Goal: Task Accomplishment & Management: Use online tool/utility

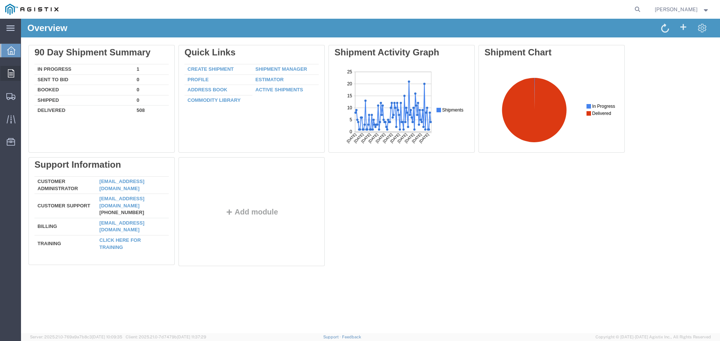
click at [10, 72] on icon at bounding box center [11, 73] width 6 height 8
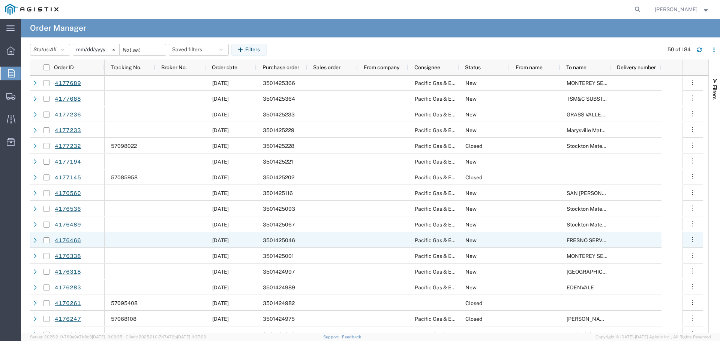
scroll to position [525, 0]
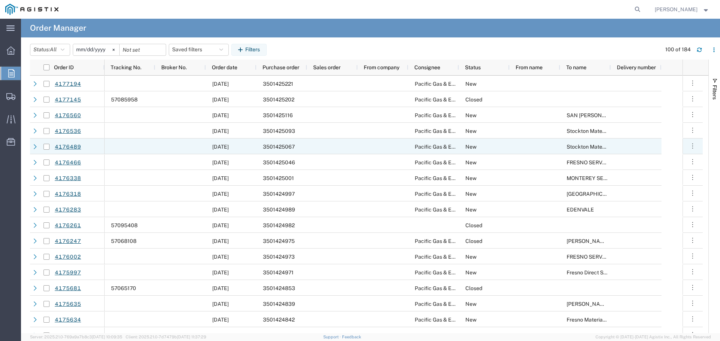
scroll to position [375, 0]
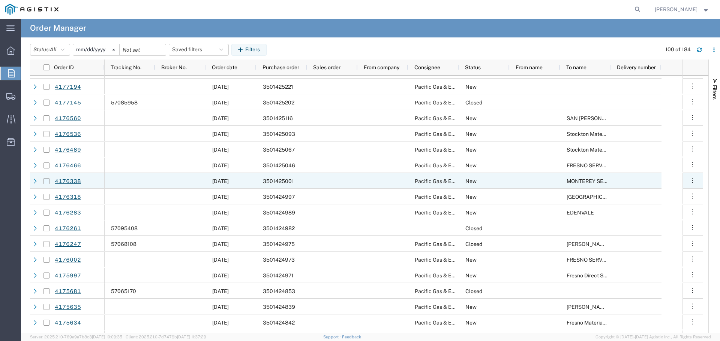
click at [46, 181] on input "Press Space to toggle row selection (unchecked)" at bounding box center [46, 181] width 6 height 6
checkbox input "true"
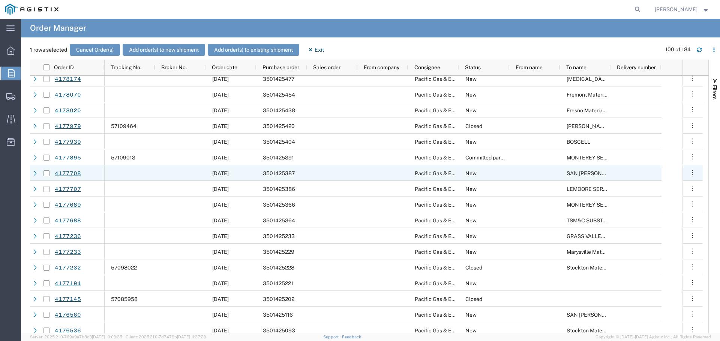
scroll to position [150, 0]
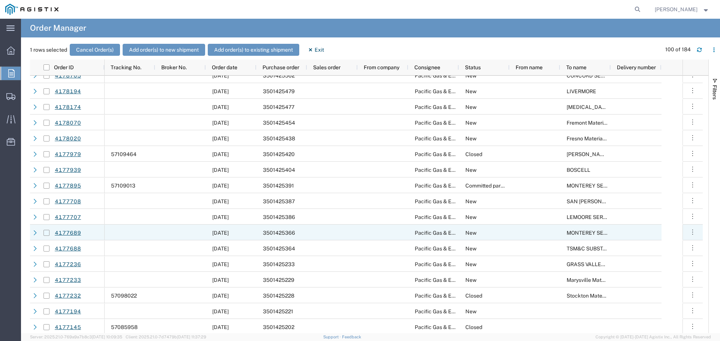
click at [45, 232] on input "Press Space to toggle row selection (unchecked)" at bounding box center [46, 233] width 6 height 6
checkbox input "true"
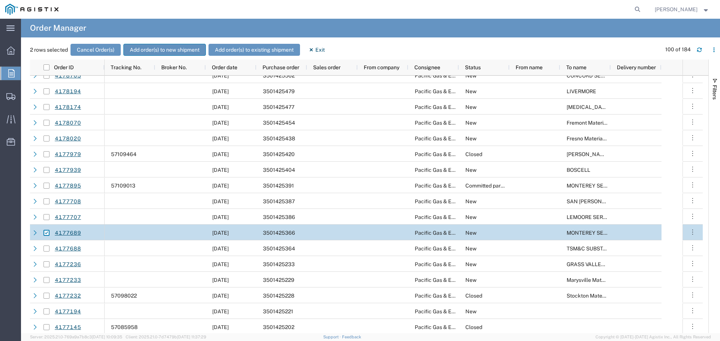
click at [171, 48] on button "Add order(s) to new shipment" at bounding box center [164, 50] width 82 height 12
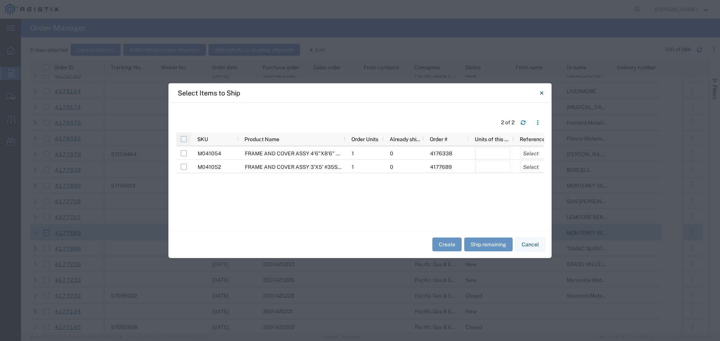
click at [184, 139] on input "checkbox" at bounding box center [184, 139] width 6 height 6
checkbox input "true"
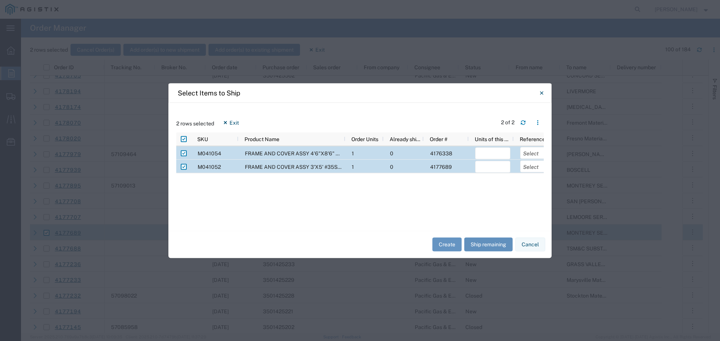
click at [488, 246] on button "Ship remaining" at bounding box center [488, 245] width 48 height 14
type input "1"
click at [529, 153] on select "Select Purchase Order Delivery Number" at bounding box center [537, 153] width 35 height 12
select select "PURCHORD"
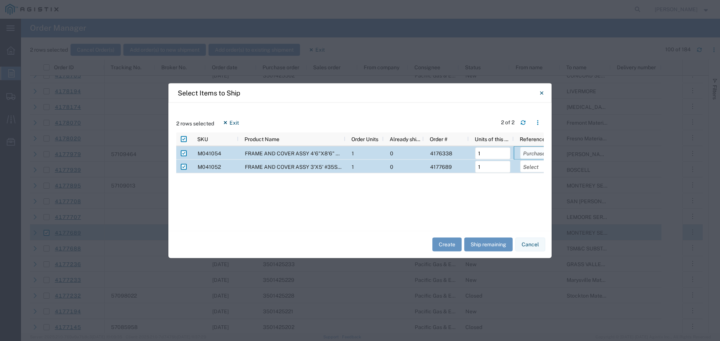
click at [520, 147] on select "Select Purchase Order Delivery Number" at bounding box center [537, 153] width 35 height 12
click at [529, 167] on select "Select Purchase Order Delivery Number" at bounding box center [537, 166] width 35 height 12
select select "PURCHORD"
click at [520, 160] on select "Select Purchase Order Delivery Number" at bounding box center [537, 166] width 35 height 12
click at [445, 247] on button "Create" at bounding box center [446, 245] width 29 height 14
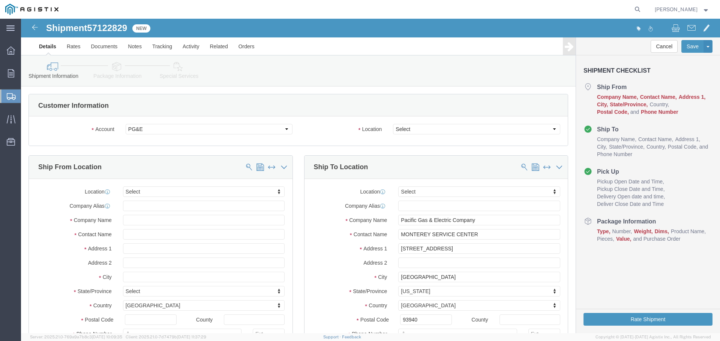
select select
drag, startPoint x: 407, startPoint y: 130, endPoint x: 386, endPoint y: 111, distance: 28.1
click select "Select All Others [GEOGRAPHIC_DATA] [GEOGRAPHIC_DATA] [GEOGRAPHIC_DATA] [GEOGRA…"
select select "23082"
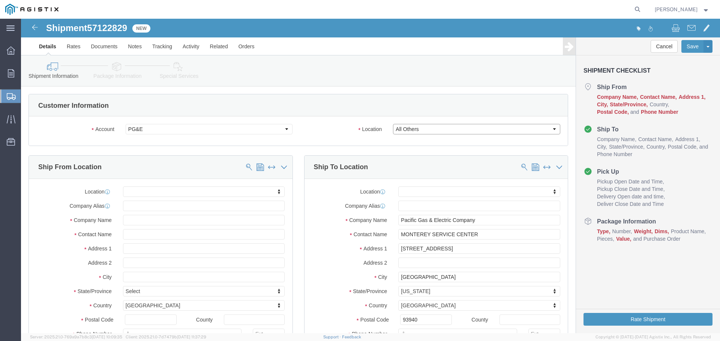
click select "Select All Others [GEOGRAPHIC_DATA] [GEOGRAPHIC_DATA] [GEOGRAPHIC_DATA] [GEOGRA…"
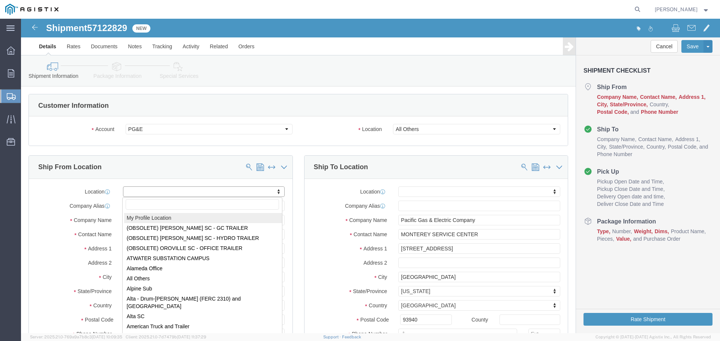
select select "MYPROFILE"
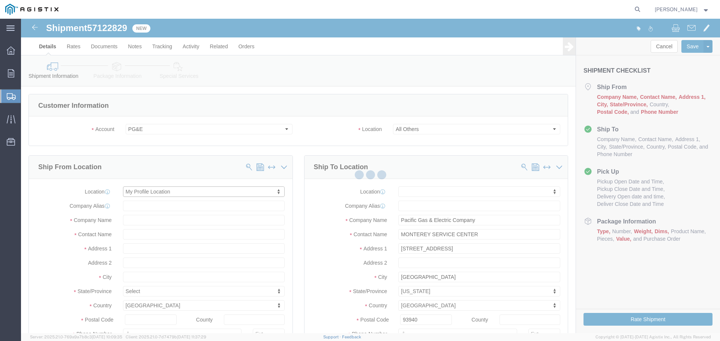
type input "[STREET_ADDRESS]"
type input "94566"
type input "[PHONE_NUMBER]"
type input "[PERSON_NAME][EMAIL_ADDRESS][PERSON_NAME][DOMAIN_NAME]"
checkbox input "true"
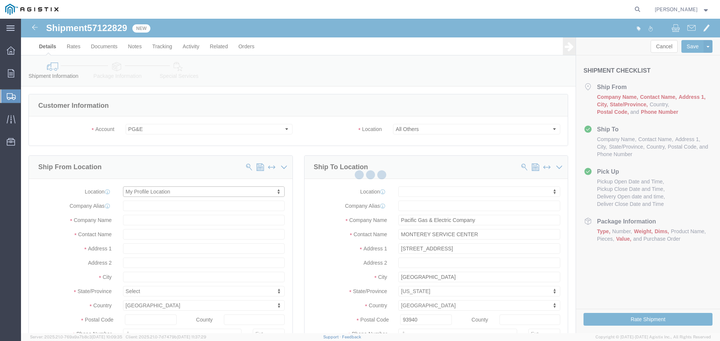
type input "Oldcastle Precast Inc"
type input "[PERSON_NAME]"
type input "PLEASANTON"
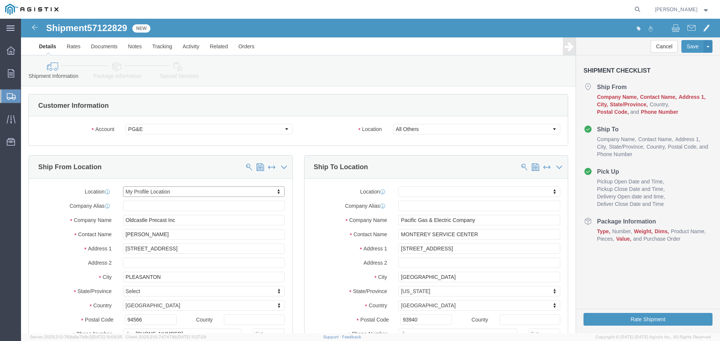
select select "CA"
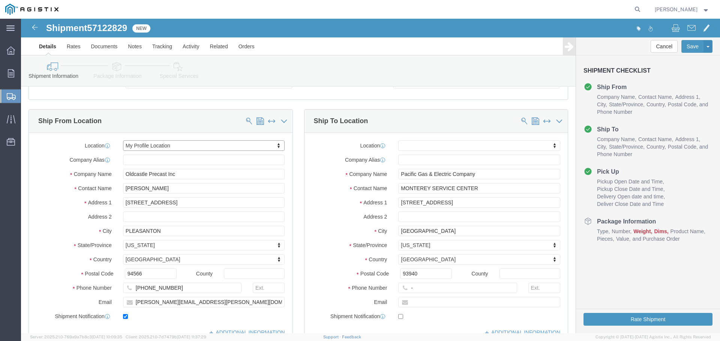
scroll to position [75, 0]
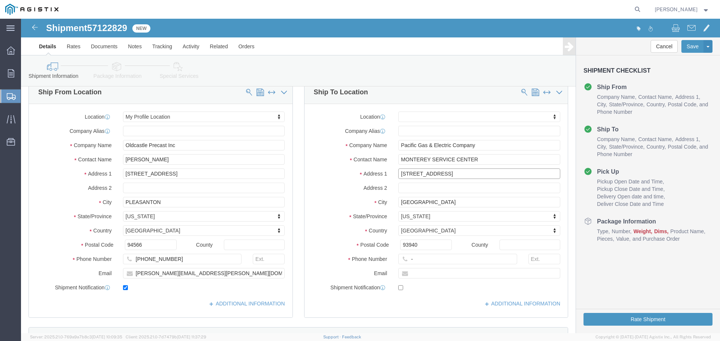
drag, startPoint x: 443, startPoint y: 155, endPoint x: 308, endPoint y: 155, distance: 134.9
click div "Address [STREET_ADDRESS]"
type input "[STREET_ADDRESS]"
select select
type input "w"
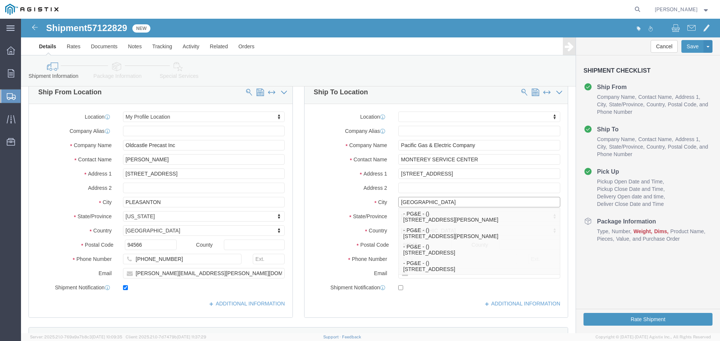
type input "[GEOGRAPHIC_DATA]"
select select
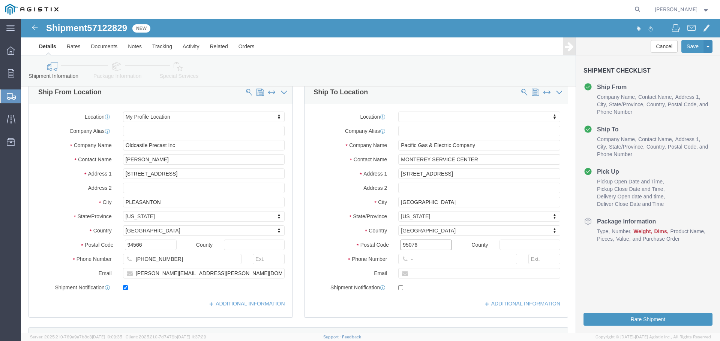
type input "95076"
select select
type input "123-456-7891"
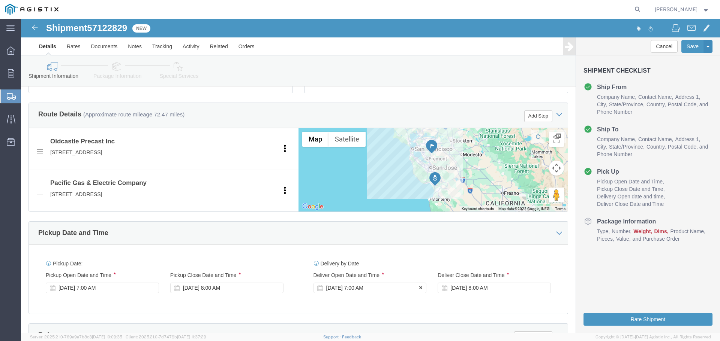
click div "[DATE] 7:00 AM"
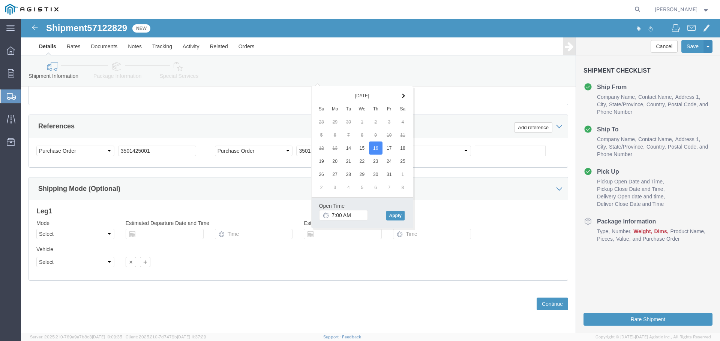
click div "Please fix the following errors Customer Information Account Select Oldcastle P…"
click button "Continue"
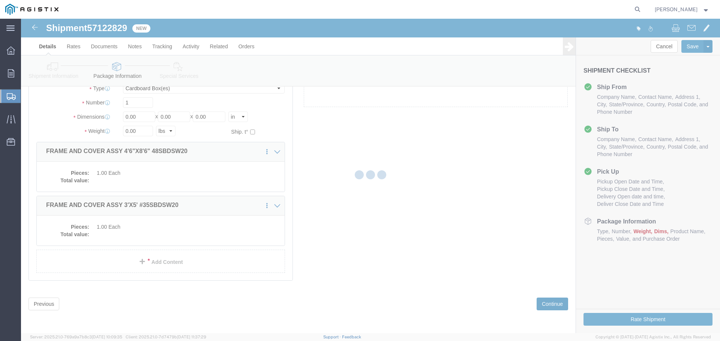
scroll to position [18, 0]
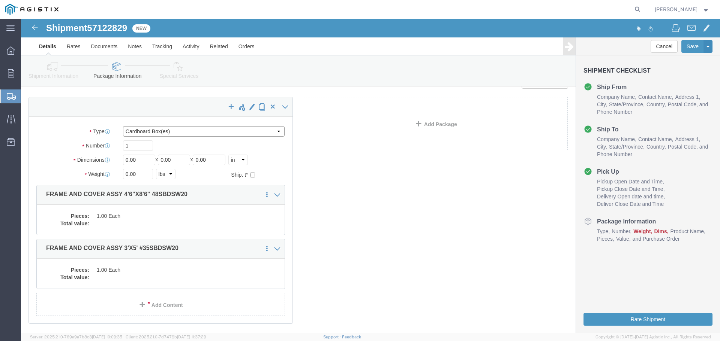
click select "Select Bulk Bundle(s) Cardboard Box(es) Carton(s) Crate(s) Drum(s) (Fiberboard)…"
select select "YRPK"
click select "Select Bulk Bundle(s) Cardboard Box(es) Carton(s) Crate(s) Drum(s) (Fiberboard)…"
drag, startPoint x: 125, startPoint y: 127, endPoint x: 59, endPoint y: 125, distance: 65.6
click div "Number 1"
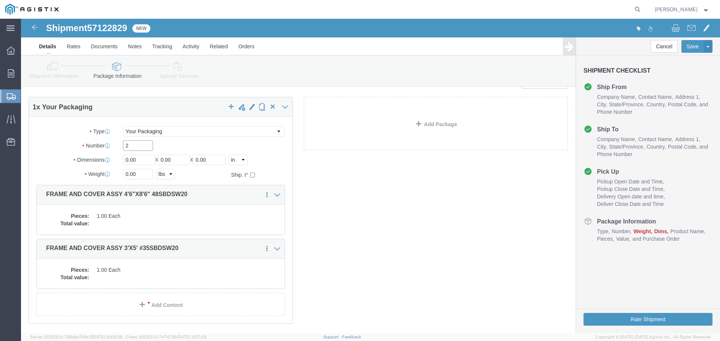
type input "2"
type input "54"
type input "102"
type input "6"
type input "2300"
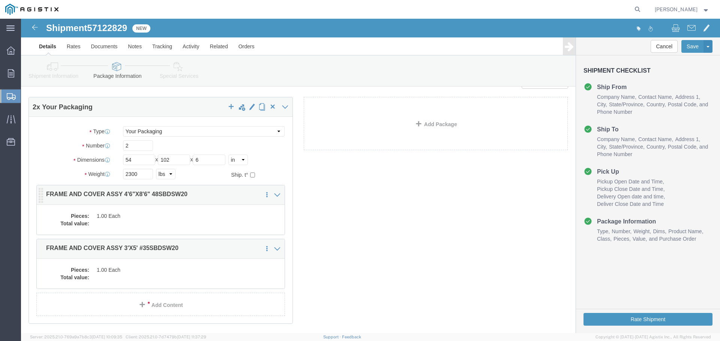
click dd "1.00 Each"
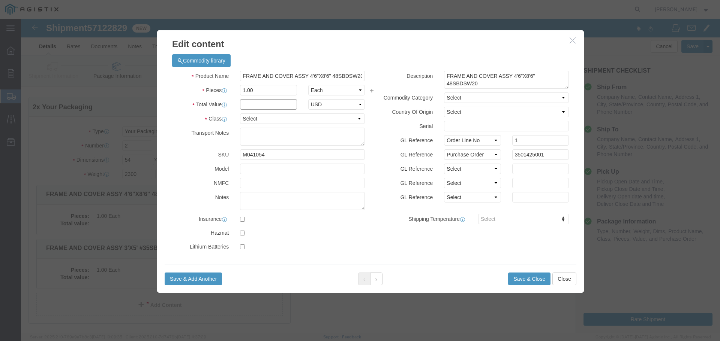
click input "text"
type input "1"
select select "USD"
select select "55"
click button "Save & Close"
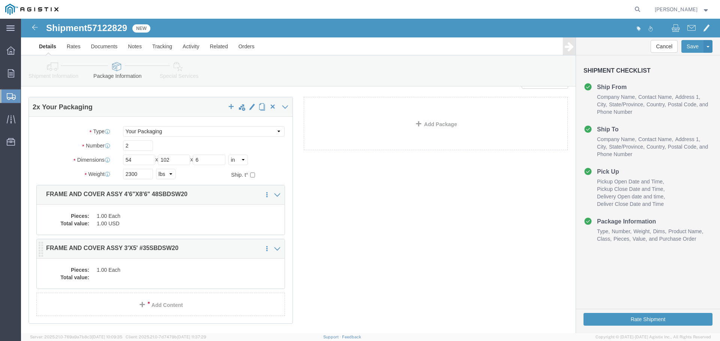
click dd "1.00 Each"
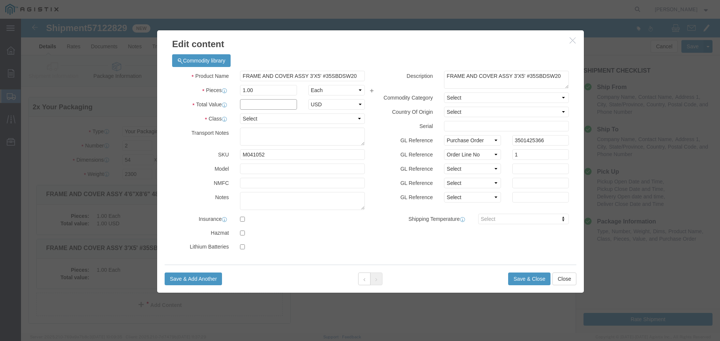
click input "text"
type input "1"
select select "USD"
select select "55"
click button "Save & Close"
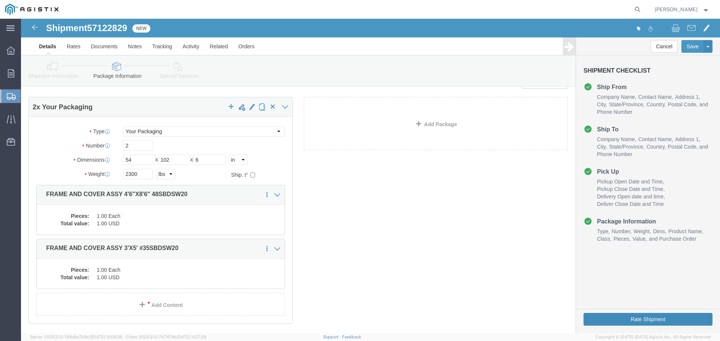
click button "Rate Shipment"
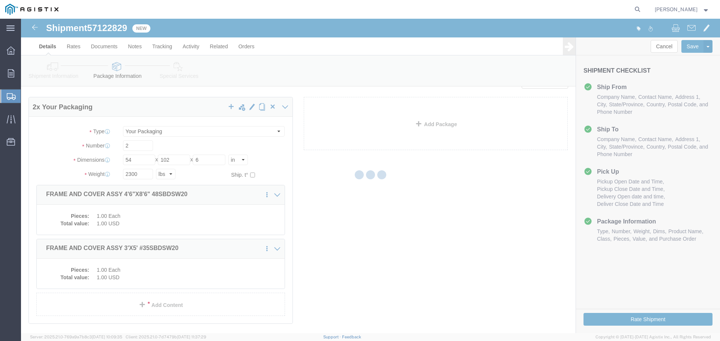
scroll to position [0, 0]
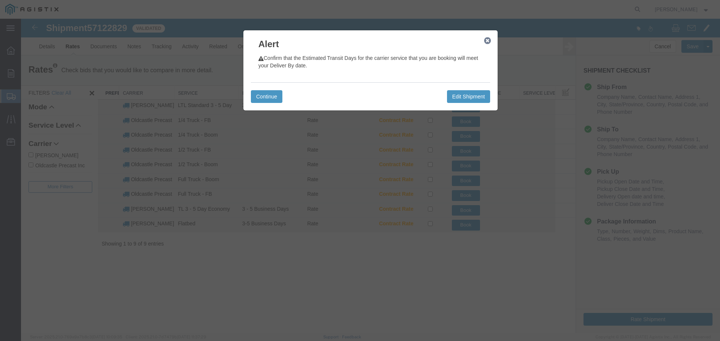
click at [490, 43] on icon "button" at bounding box center [487, 41] width 7 height 6
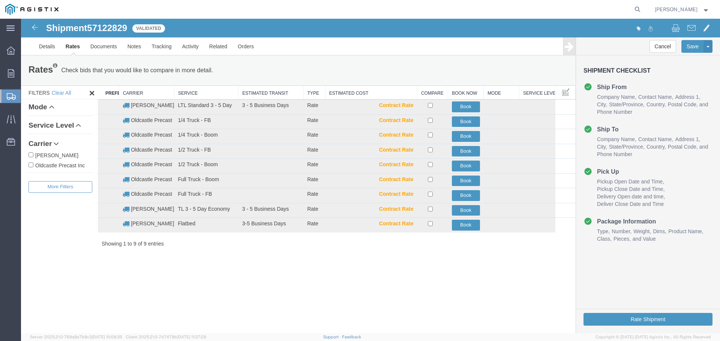
click at [78, 165] on label "Oldcastle Precast Inc" at bounding box center [60, 165] width 64 height 8
click at [33, 165] on input "Oldcastle Precast Inc" at bounding box center [30, 165] width 5 height 5
checkbox input "true"
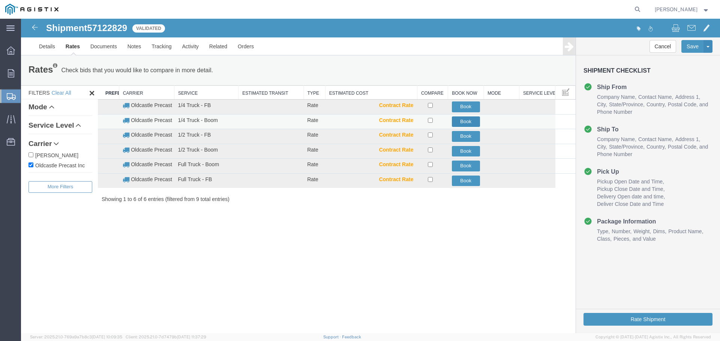
click at [463, 121] on button "Book" at bounding box center [466, 122] width 28 height 11
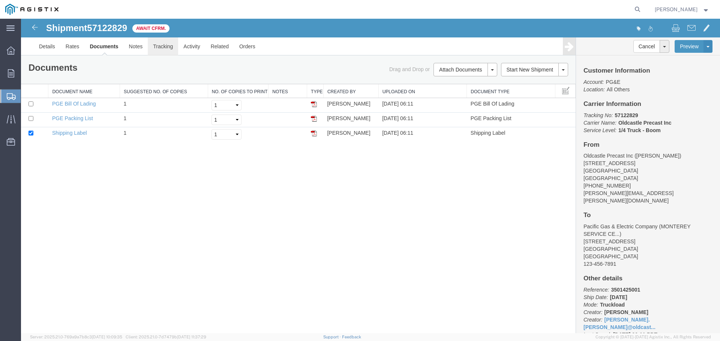
click at [166, 48] on link "Tracking" at bounding box center [163, 46] width 30 height 18
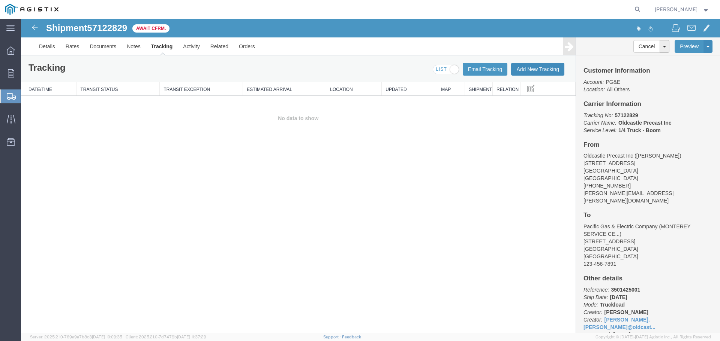
click at [539, 69] on button "Add New Tracking" at bounding box center [537, 69] width 53 height 13
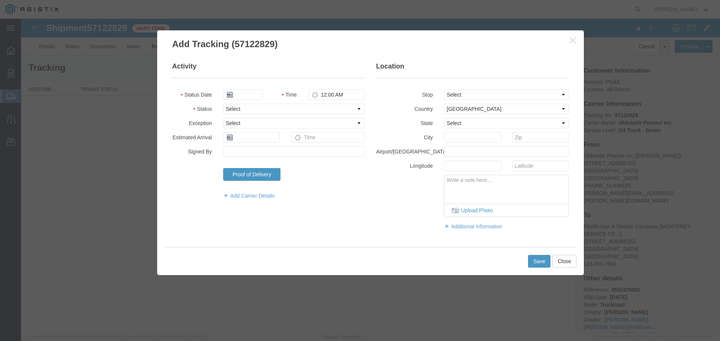
type input "[DATE]"
type input "7:00 AM"
click at [253, 106] on select "Select Arrival Notice Available Arrival Notice Imported Arrive at Delivery Loca…" at bounding box center [294, 109] width 142 height 10
select select "DELIVRED"
click at [223, 104] on select "Select Arrival Notice Available Arrival Notice Imported Arrive at Delivery Loca…" at bounding box center [294, 109] width 142 height 10
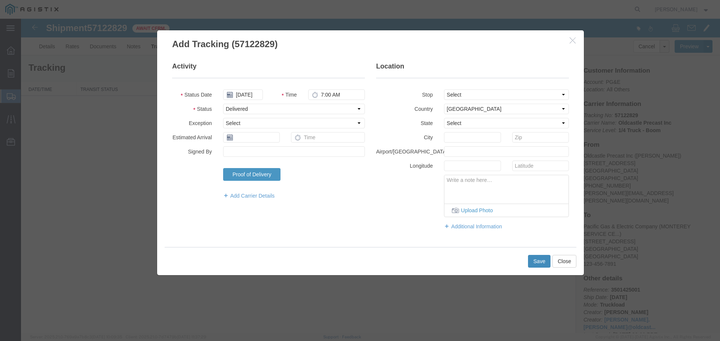
click at [538, 256] on button "Save" at bounding box center [539, 261] width 22 height 13
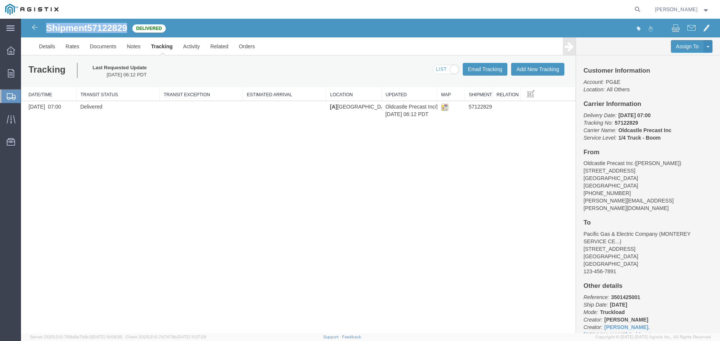
drag, startPoint x: 46, startPoint y: 28, endPoint x: 129, endPoint y: 28, distance: 82.8
click at [127, 28] on h1 "Shipment 57122829" at bounding box center [86, 28] width 81 height 10
copy h1 "Shipment 57122829"
click at [9, 72] on icon at bounding box center [11, 73] width 6 height 8
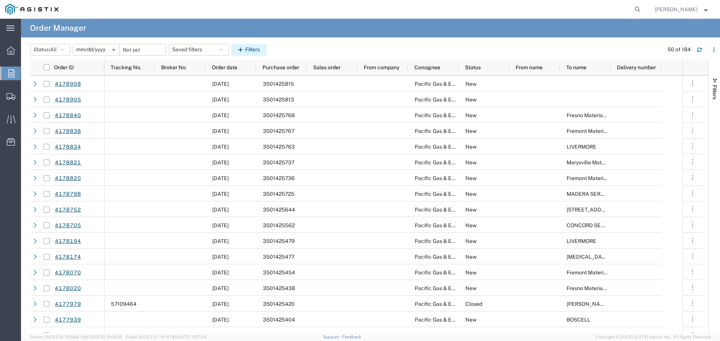
click at [251, 47] on button "Filters" at bounding box center [248, 50] width 35 height 12
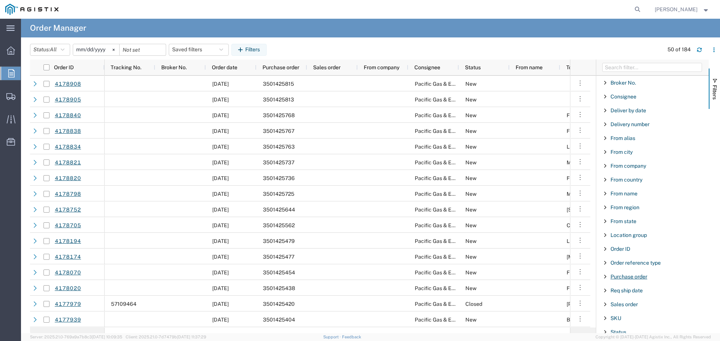
click at [632, 279] on span "Purchase order" at bounding box center [628, 277] width 37 height 6
click at [633, 308] on input "Filter Value" at bounding box center [655, 308] width 98 height 9
type input "3501424971"
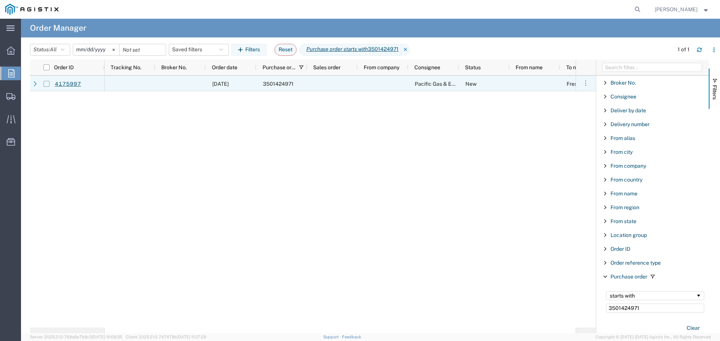
click at [47, 82] on input "Press Space to toggle row selection (unchecked)" at bounding box center [46, 84] width 6 height 6
checkbox input "true"
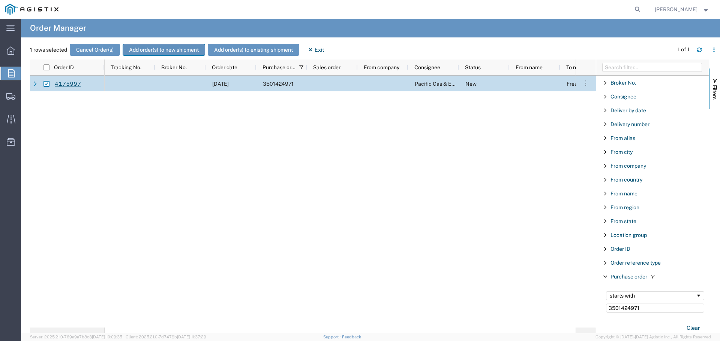
click at [155, 47] on button "Add order(s) to new shipment" at bounding box center [164, 50] width 82 height 12
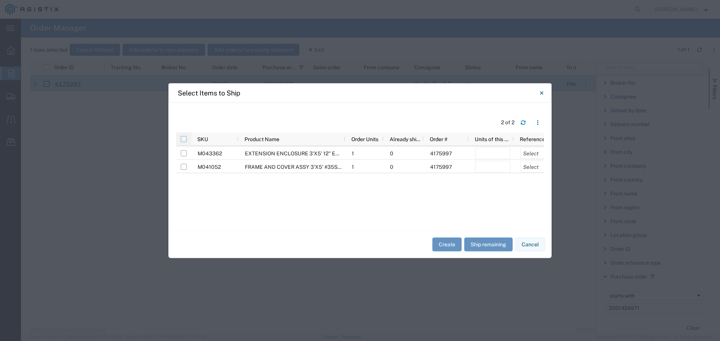
click at [182, 139] on input "checkbox" at bounding box center [184, 139] width 6 height 6
checkbox input "true"
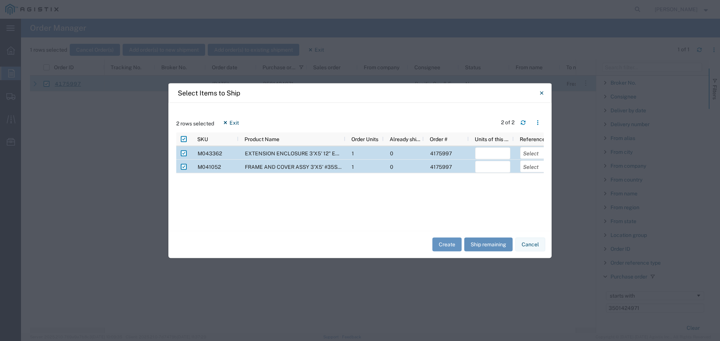
click at [499, 246] on button "Ship remaining" at bounding box center [488, 245] width 48 height 14
type input "1"
click at [533, 152] on select "Select Purchase Order Delivery Number" at bounding box center [537, 153] width 35 height 12
select select "PURCHORD"
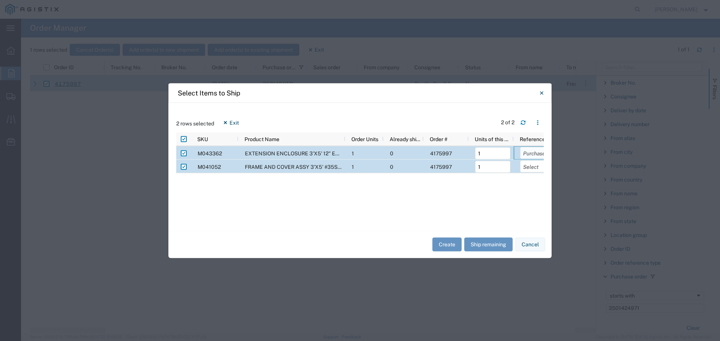
click at [520, 147] on select "Select Purchase Order Delivery Number" at bounding box center [537, 153] width 35 height 12
click at [530, 168] on select "Select Purchase Order Delivery Number" at bounding box center [537, 166] width 35 height 12
select select "PURCHORD"
click at [520, 160] on select "Select Purchase Order Delivery Number" at bounding box center [537, 166] width 35 height 12
click at [451, 240] on button "Create" at bounding box center [446, 245] width 29 height 14
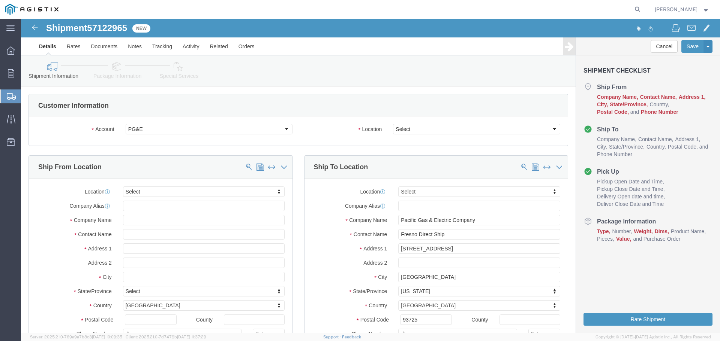
select select
drag, startPoint x: 412, startPoint y: 130, endPoint x: 391, endPoint y: 111, distance: 28.1
click select "Select All Others [GEOGRAPHIC_DATA] [GEOGRAPHIC_DATA] [GEOGRAPHIC_DATA] [GEOGRA…"
select select "23082"
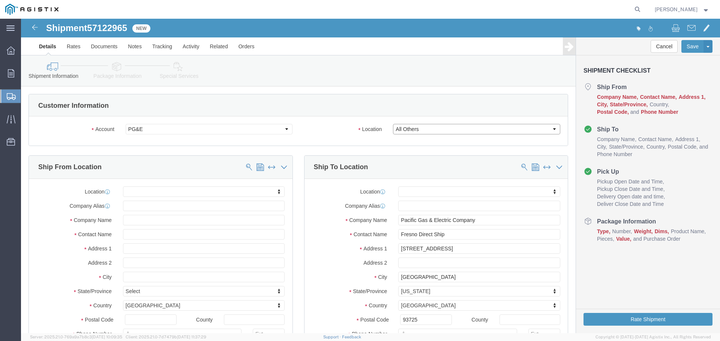
click select "Select All Others [GEOGRAPHIC_DATA] [GEOGRAPHIC_DATA] [GEOGRAPHIC_DATA] [GEOGRA…"
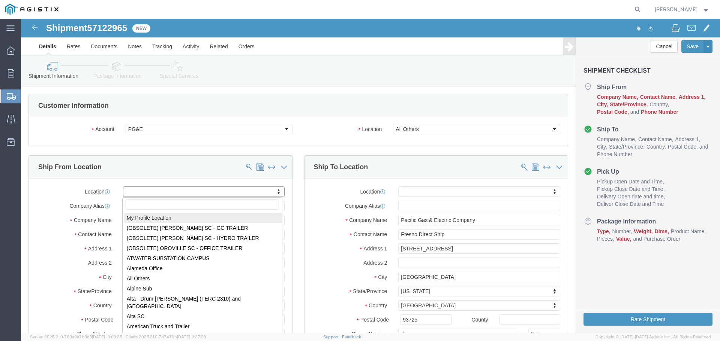
select select "MYPROFILE"
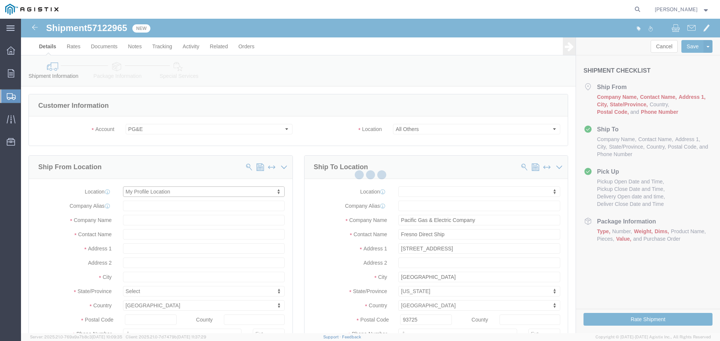
type input "[STREET_ADDRESS]"
type input "94566"
type input "[PHONE_NUMBER]"
type input "[PERSON_NAME][EMAIL_ADDRESS][PERSON_NAME][DOMAIN_NAME]"
checkbox input "true"
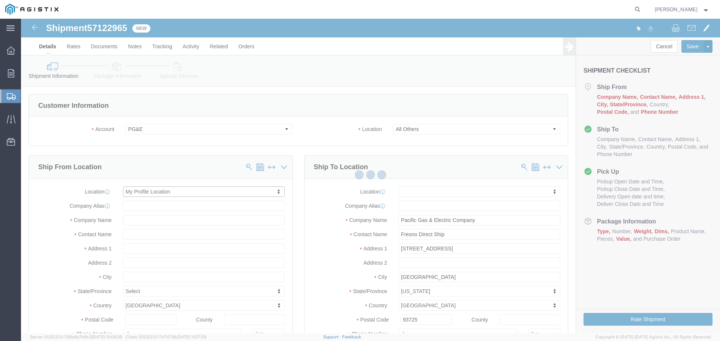
type input "Oldcastle Precast Inc"
type input "[PERSON_NAME]"
type input "PLEASANTON"
select select "CA"
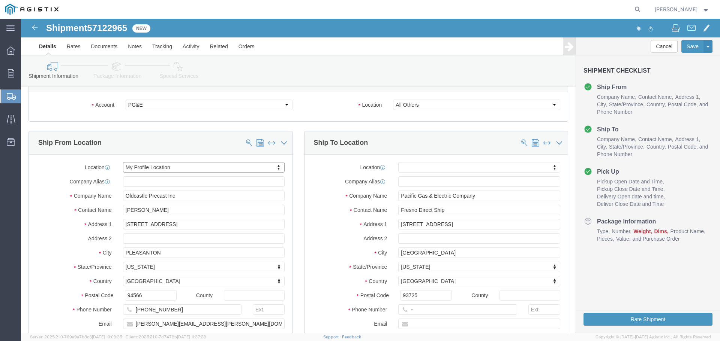
scroll to position [37, 0]
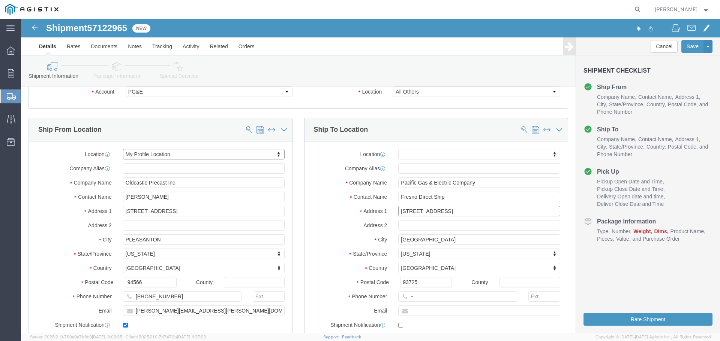
drag, startPoint x: 456, startPoint y: 194, endPoint x: 326, endPoint y: 193, distance: 130.4
click div "Address [STREET_ADDRESS]"
paste input "[STREET_ADDRESS]"
type input "[STREET_ADDRESS]"
select select
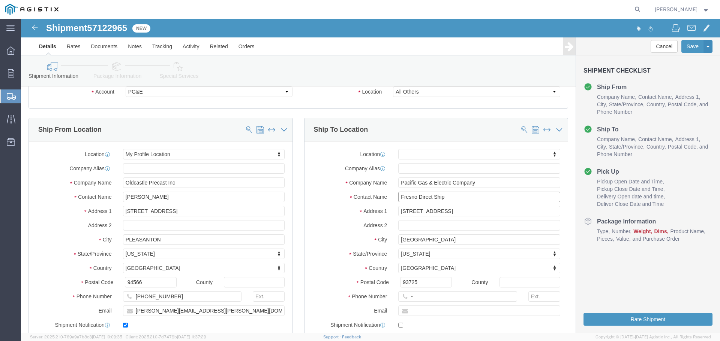
drag, startPoint x: 427, startPoint y: 178, endPoint x: 341, endPoint y: 171, distance: 86.1
click div "Location My Profile Location (OBSOLETE) [PERSON_NAME] SC - GC TRAILER (OBSOLETE…"
type input "Angels Camp"
select select
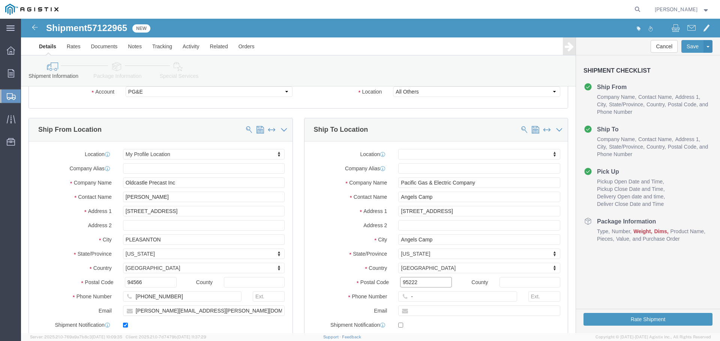
type input "95222"
select select
type input "123-456-7891"
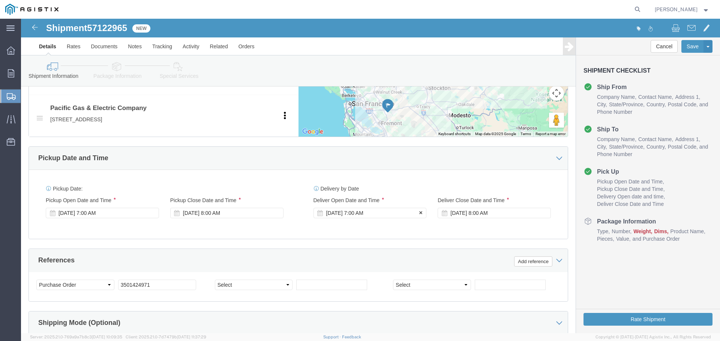
click div "[DATE] 7:00 AM"
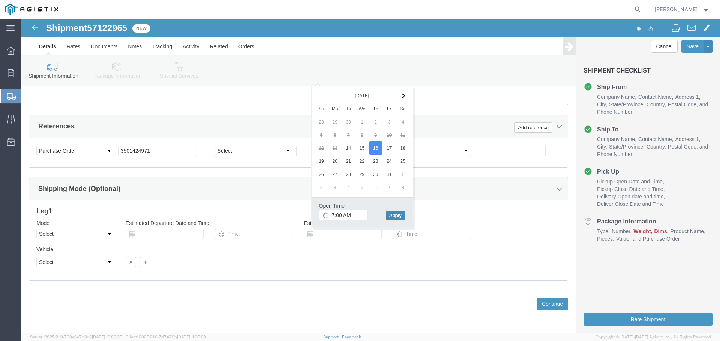
click button "Apply"
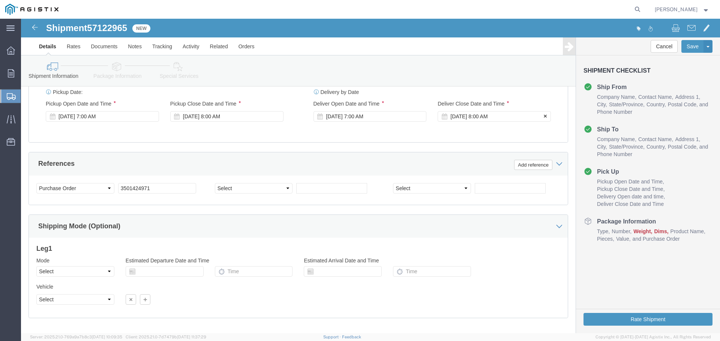
click div "[DATE] 8:00 AM"
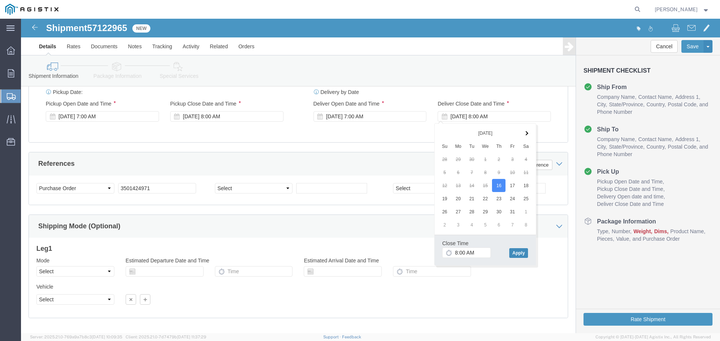
click button "Apply"
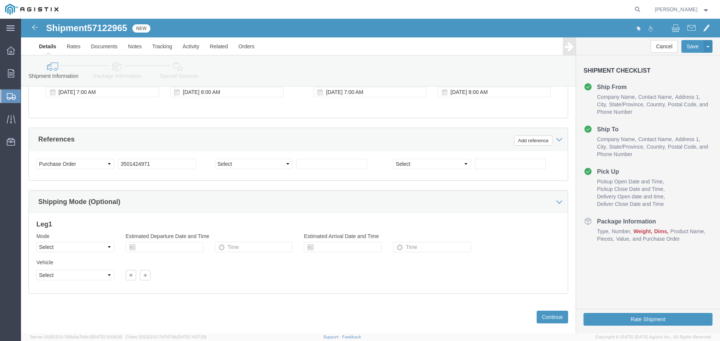
scroll to position [509, 0]
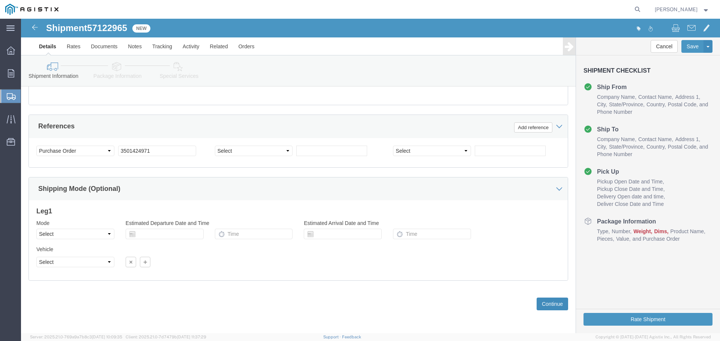
click button "Continue"
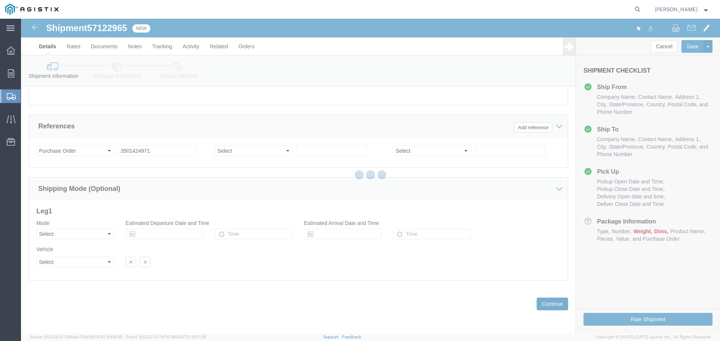
scroll to position [18, 0]
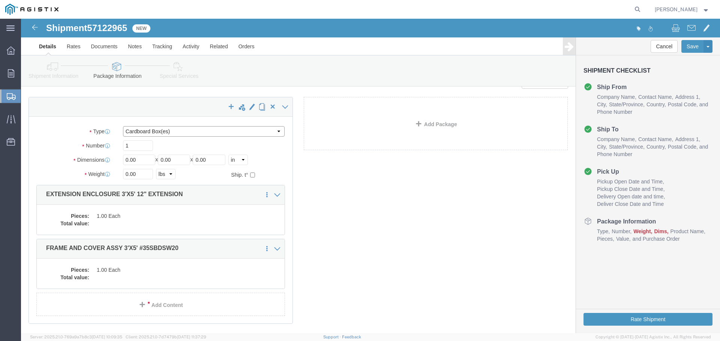
click select "Select Bulk Bundle(s) Cardboard Box(es) Carton(s) Crate(s) Drum(s) (Fiberboard)…"
select select "YRPK"
click select "Select Bulk Bundle(s) Cardboard Box(es) Carton(s) Crate(s) Drum(s) (Fiberboard)…"
click div "Number 1"
type input "2"
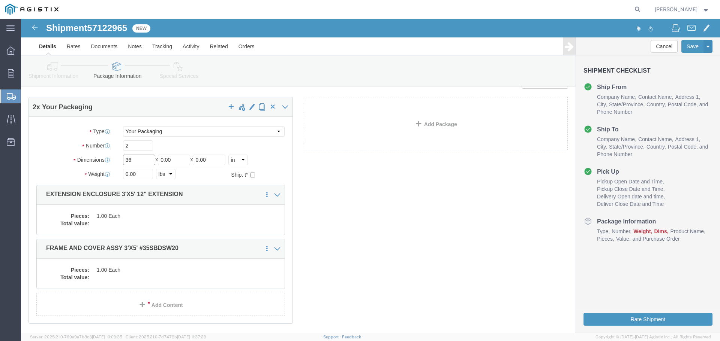
type input "36"
type input "60"
type input "12"
type input "1771"
click dd
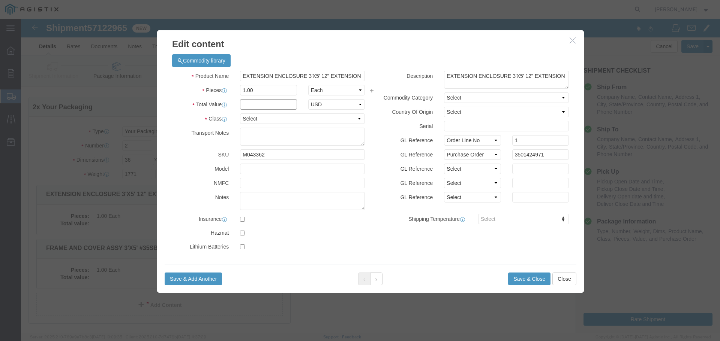
click input "text"
type input "1"
select select "USD"
select select "55"
click button "Save & Close"
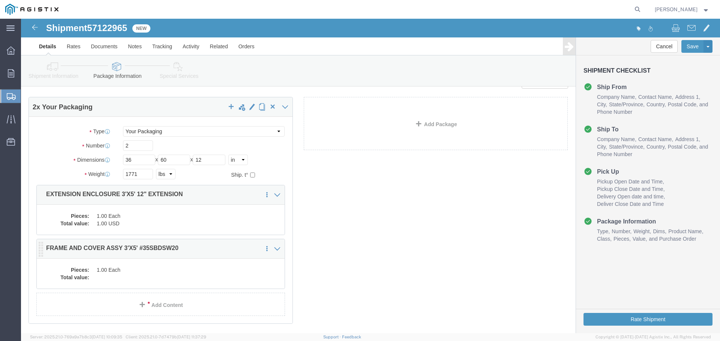
click dd "1.00 Each"
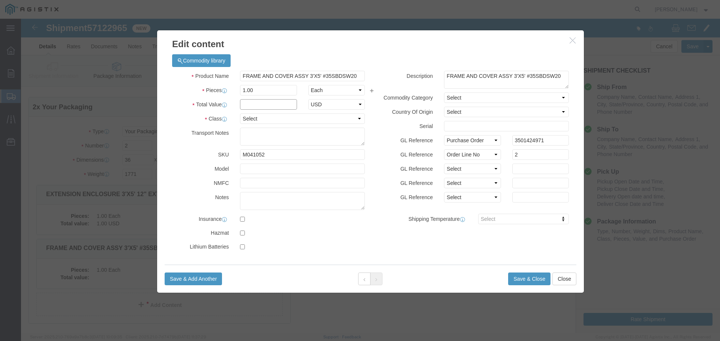
click input "text"
type input "1"
select select "USD"
select select "55"
click button "Save & Close"
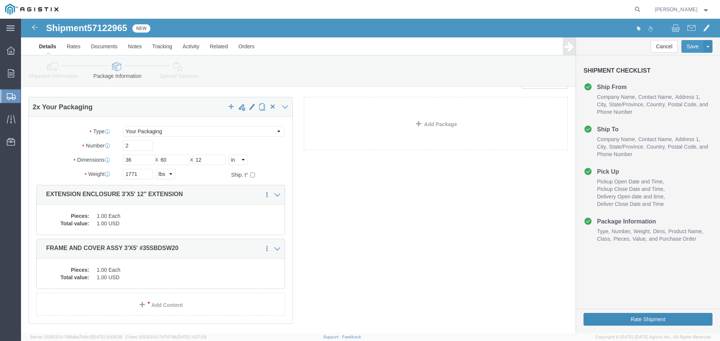
click button "Rate Shipment"
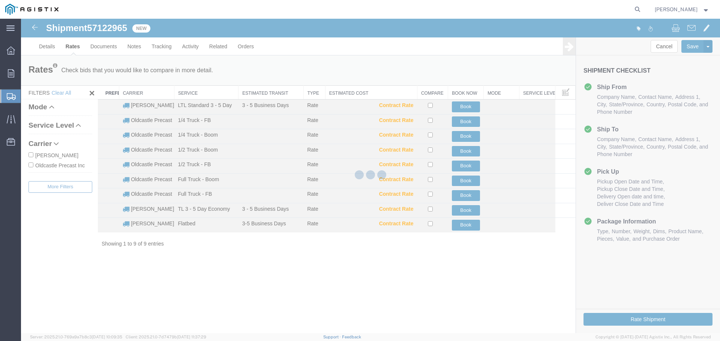
scroll to position [0, 0]
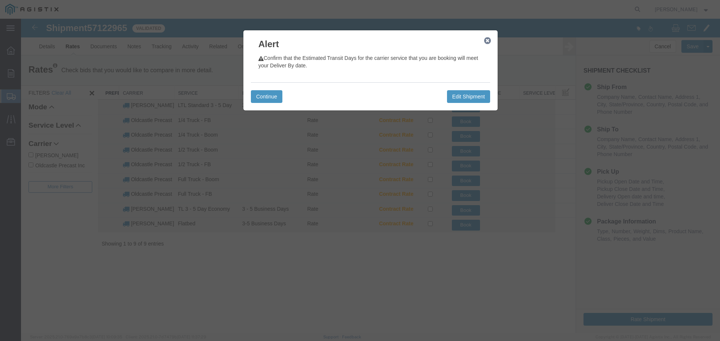
click at [488, 40] on icon "button" at bounding box center [487, 41] width 7 height 6
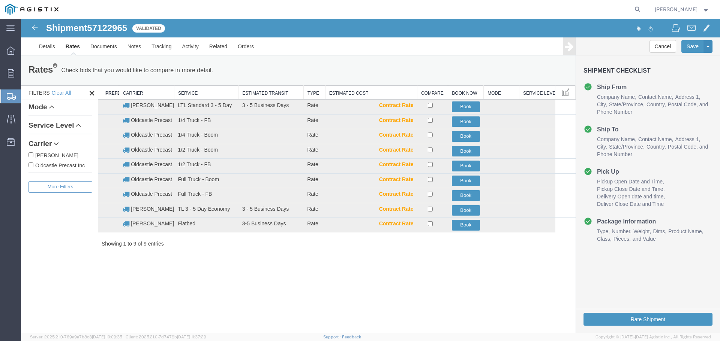
click at [63, 163] on label "Oldcastle Precast Inc" at bounding box center [60, 165] width 64 height 8
click at [33, 163] on input "Oldcastle Precast Inc" at bounding box center [30, 165] width 5 height 5
checkbox input "true"
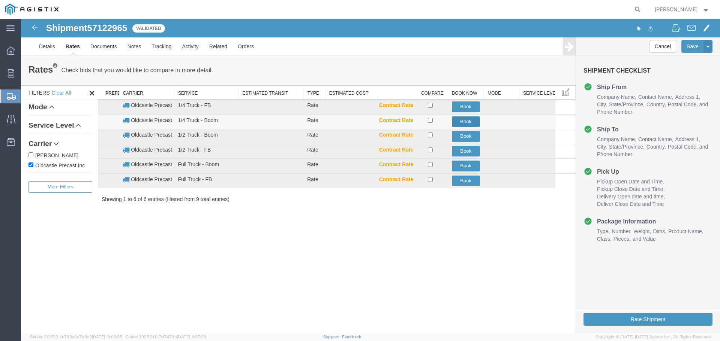
click at [469, 121] on button "Book" at bounding box center [466, 122] width 28 height 11
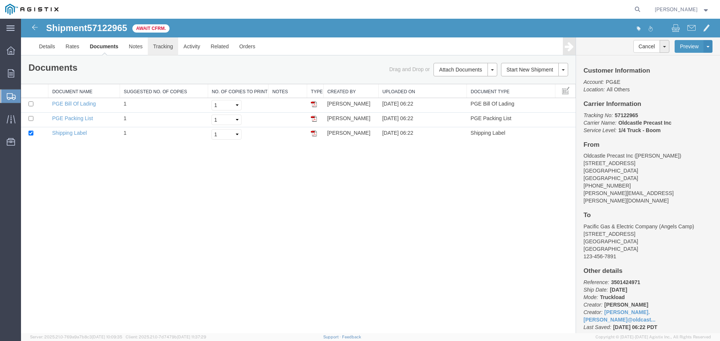
click at [162, 44] on link "Tracking" at bounding box center [163, 46] width 30 height 18
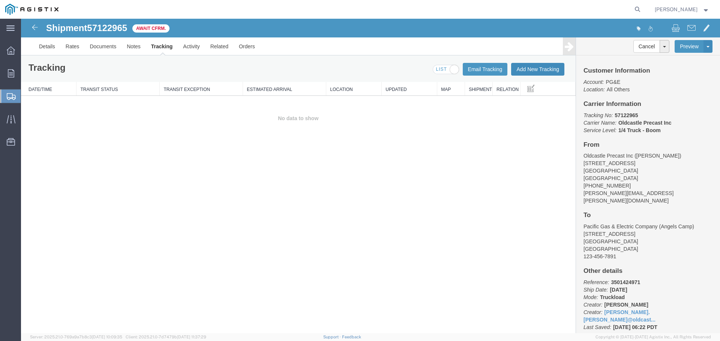
click at [533, 70] on button "Add New Tracking" at bounding box center [537, 69] width 53 height 13
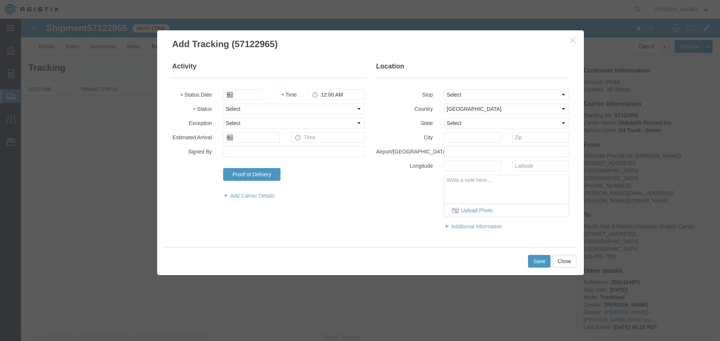
type input "[DATE]"
type input "7:00 AM"
drag, startPoint x: 250, startPoint y: 107, endPoint x: 250, endPoint y: 111, distance: 4.1
click at [250, 107] on select "Select Arrival Notice Available Arrival Notice Imported Arrive at Delivery Loca…" at bounding box center [294, 109] width 142 height 10
select select "DELIVRED"
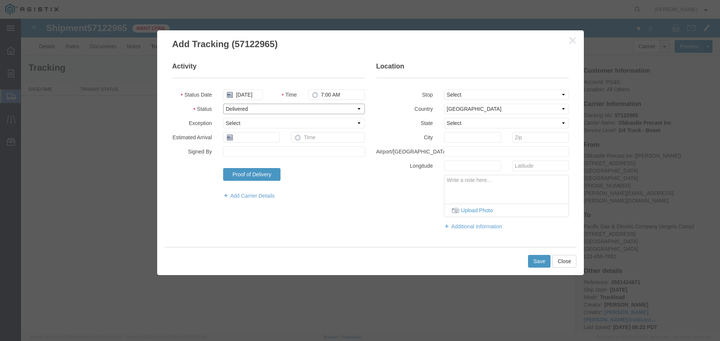
click at [223, 104] on select "Select Arrival Notice Available Arrival Notice Imported Arrive at Delivery Loca…" at bounding box center [294, 109] width 142 height 10
click at [536, 260] on button "Save" at bounding box center [539, 261] width 22 height 13
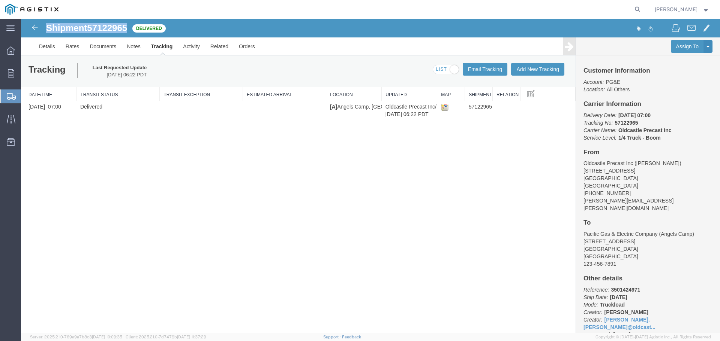
drag, startPoint x: 46, startPoint y: 27, endPoint x: 129, endPoint y: 28, distance: 82.8
click at [127, 28] on h1 "Shipment 57122965" at bounding box center [86, 28] width 81 height 10
copy h1 "Shipment 57122965"
